Goal: Transaction & Acquisition: Book appointment/travel/reservation

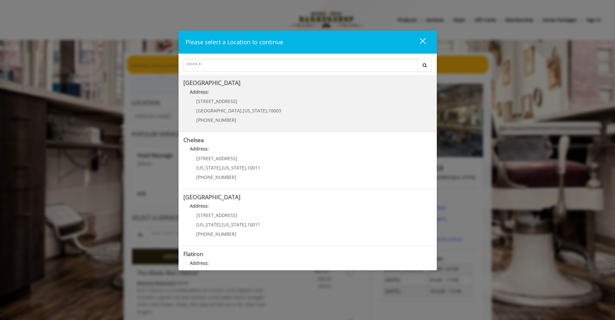
click at [218, 109] on span "[GEOGRAPHIC_DATA]" at bounding box center [218, 111] width 45 height 6
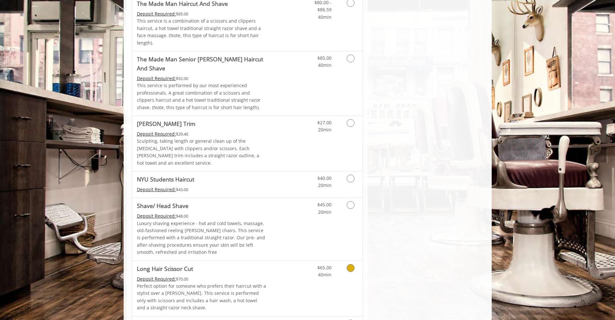
scroll to position [775, 0]
